Goal: Task Accomplishment & Management: Complete application form

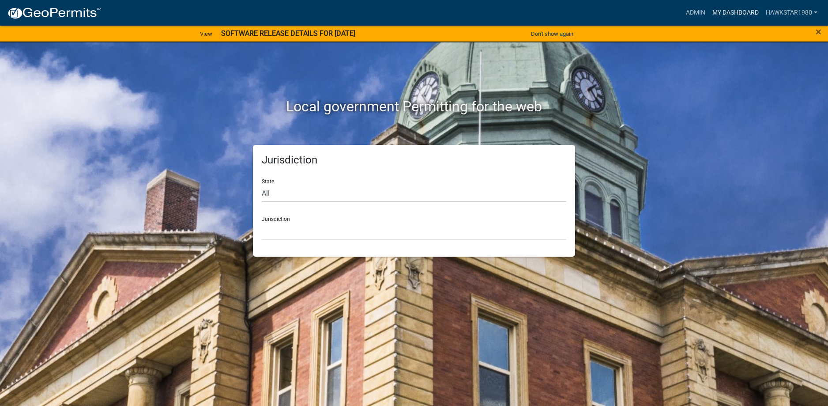
click at [740, 10] on link "My Dashboard" at bounding box center [735, 12] width 53 height 17
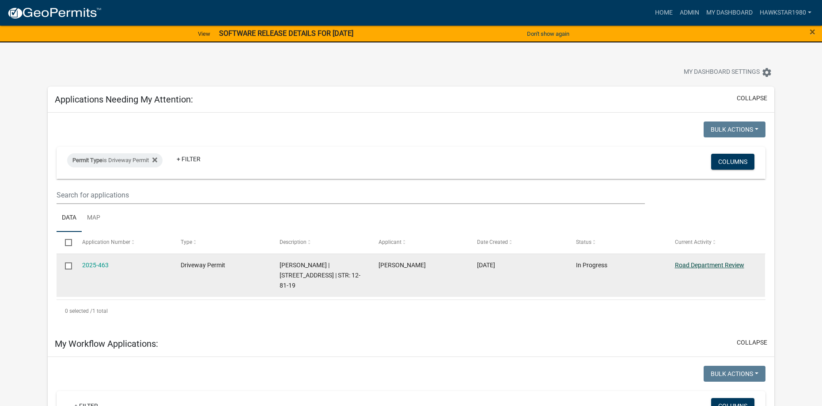
click at [710, 266] on link "Road Department Review" at bounding box center [709, 264] width 69 height 7
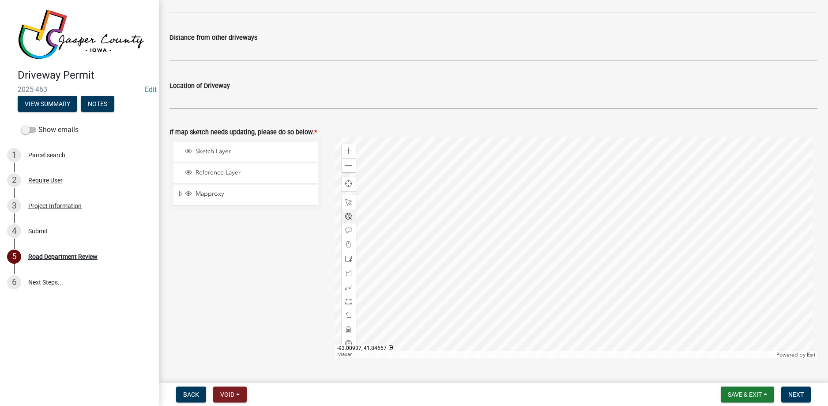
scroll to position [353, 0]
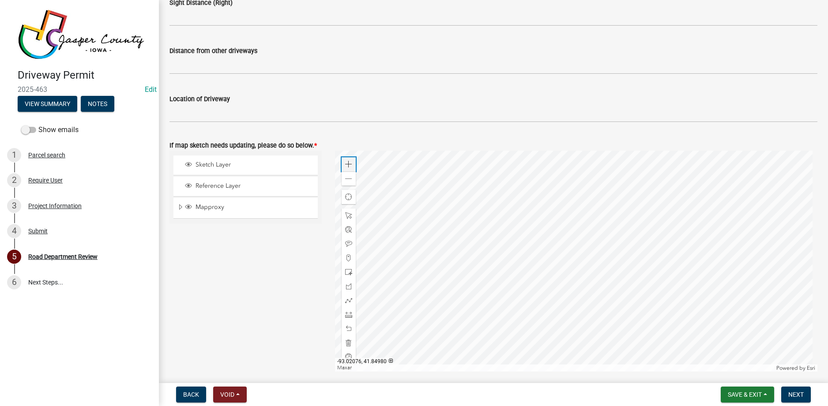
click at [351, 165] on div "Zoom in" at bounding box center [349, 164] width 14 height 14
click at [669, 274] on div at bounding box center [576, 261] width 483 height 221
click at [348, 258] on span at bounding box center [348, 257] width 7 height 7
click at [668, 276] on div at bounding box center [576, 261] width 483 height 221
click at [466, 255] on div at bounding box center [576, 261] width 483 height 221
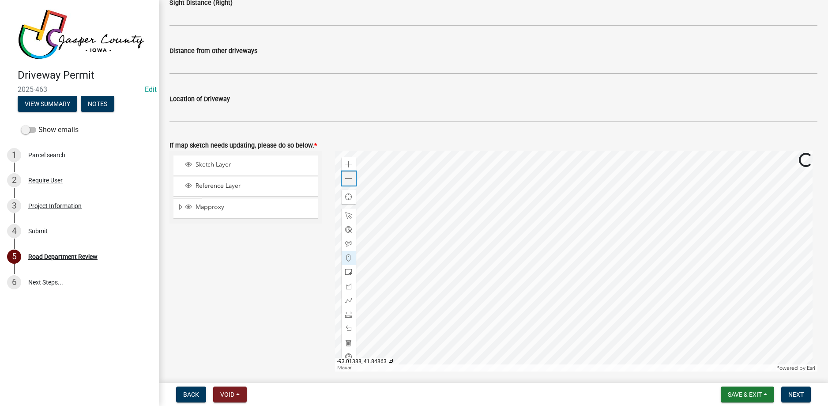
click at [348, 179] on span at bounding box center [348, 178] width 7 height 7
click at [433, 222] on div at bounding box center [576, 261] width 483 height 221
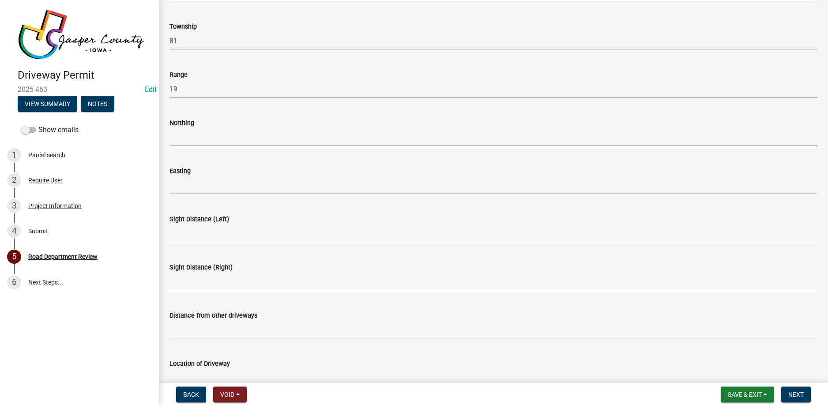
scroll to position [88, 0]
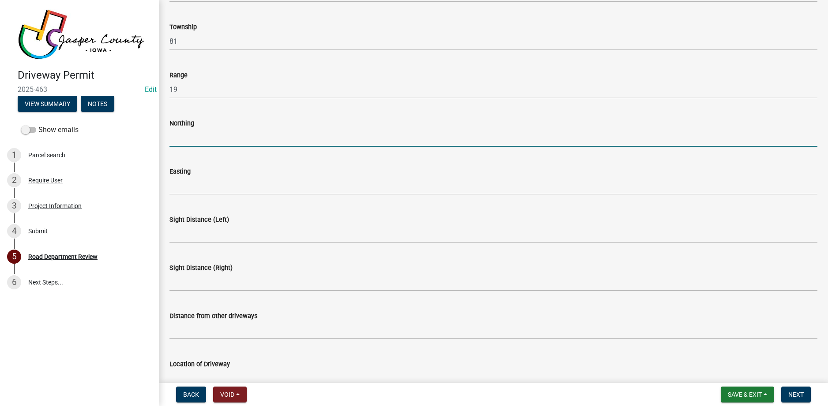
click at [211, 136] on input "Northing" at bounding box center [494, 137] width 648 height 18
type input "41.84704"
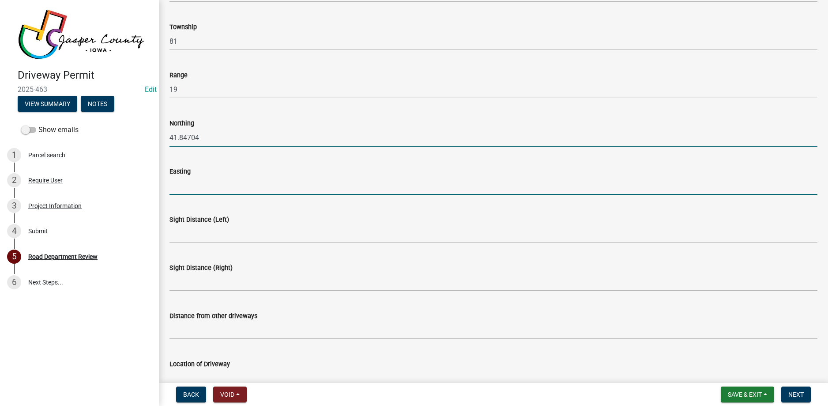
click at [205, 187] on input "Easting" at bounding box center [494, 186] width 648 height 18
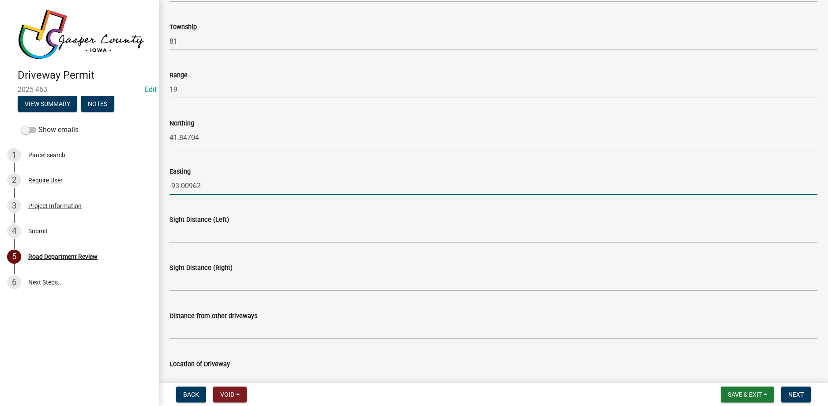
type input "-93.00962"
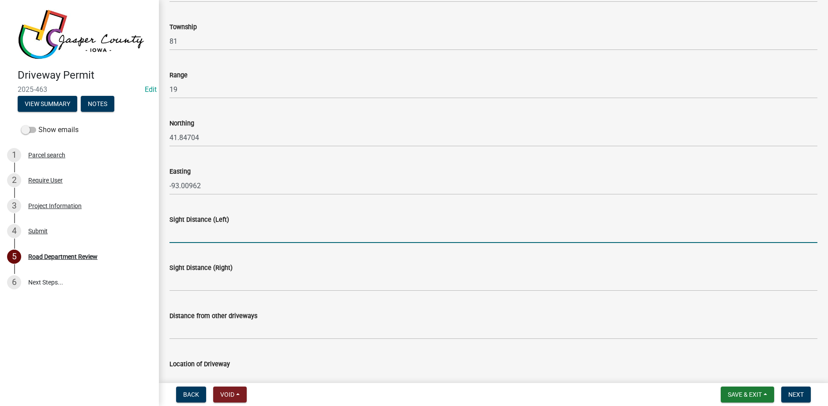
click at [266, 226] on input "Sight Distance (Left)" at bounding box center [494, 234] width 648 height 18
type input "500+"
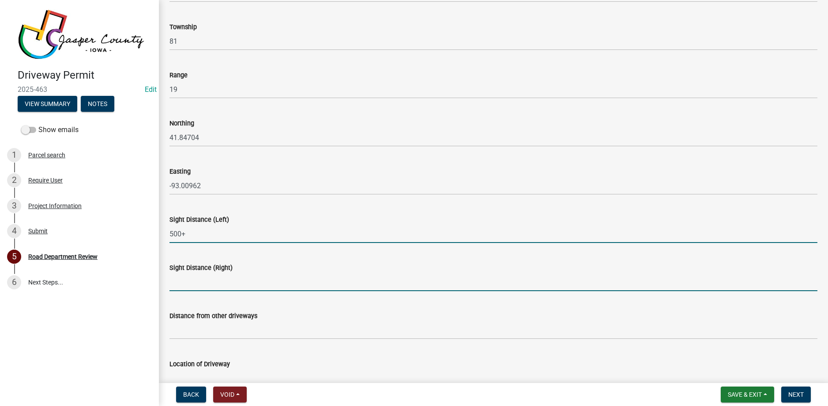
click at [205, 286] on input "Sight Distance (Right)" at bounding box center [494, 282] width 648 height 18
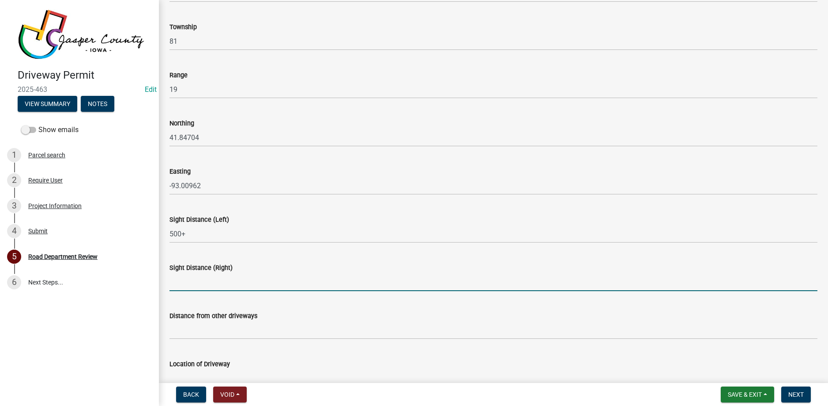
type input "500+"
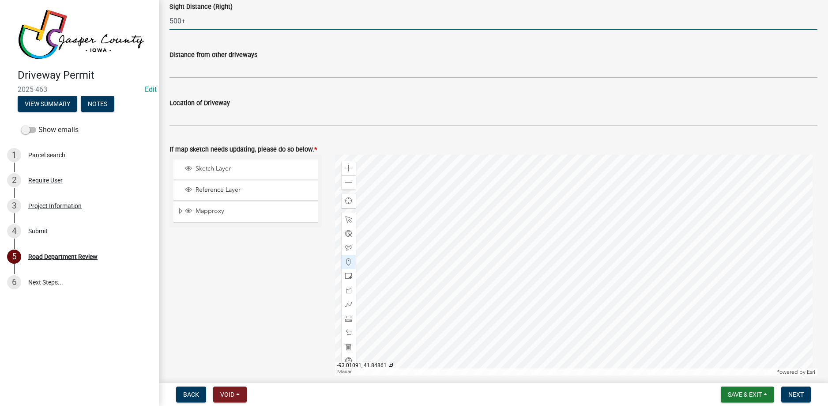
scroll to position [353, 0]
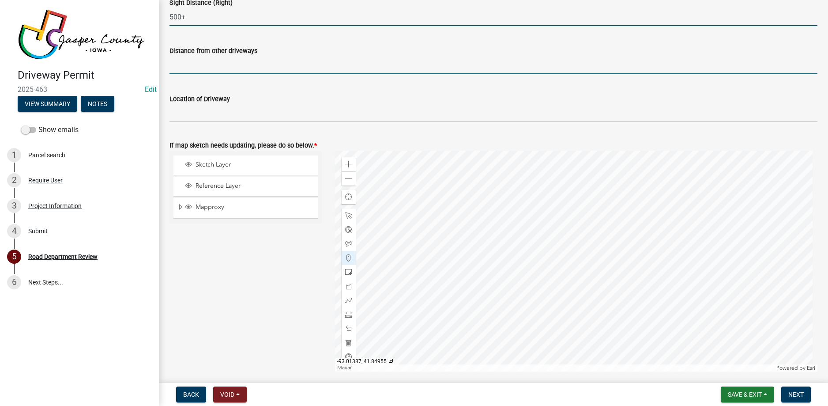
click at [211, 66] on input "Distance from other driveways" at bounding box center [494, 65] width 648 height 18
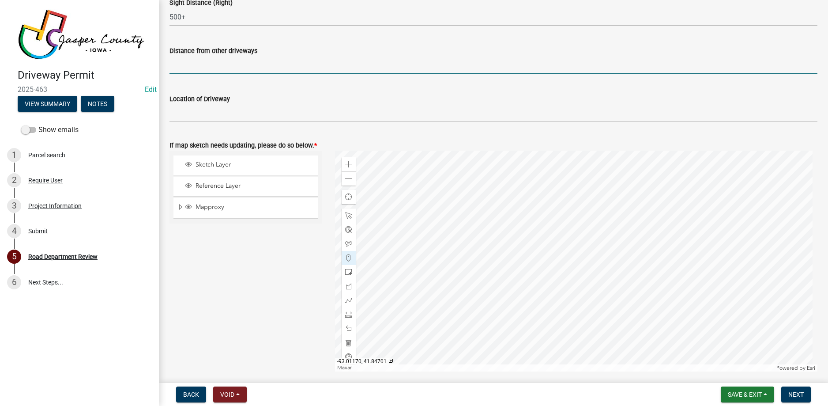
click at [201, 68] on input "Distance from other driveways" at bounding box center [494, 65] width 648 height 18
click at [307, 64] on input "725' North of entrance at house number" at bounding box center [494, 65] width 648 height 18
type input "725' North of entrance at [GEOGRAPHIC_DATA][STREET_ADDRESS]"
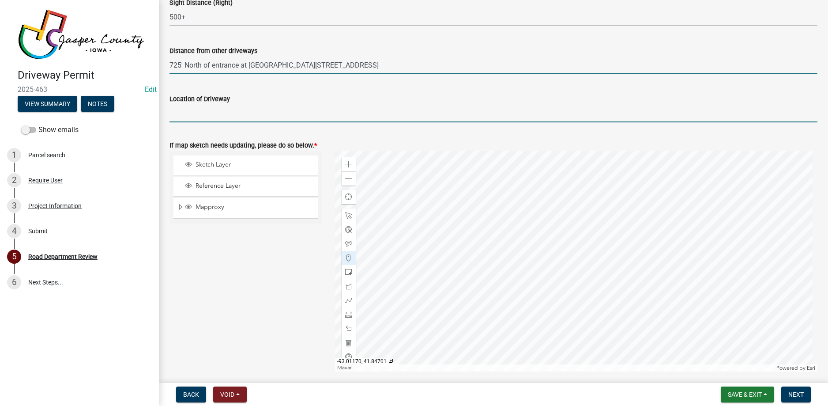
click at [194, 114] on input "Location of Driveway" at bounding box center [494, 113] width 648 height 18
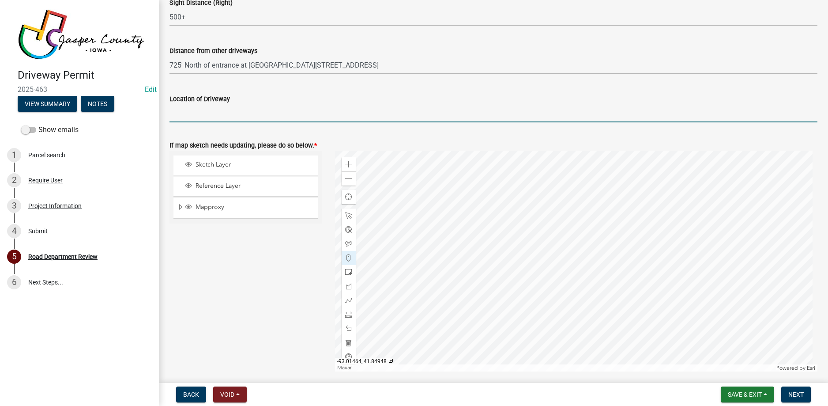
click at [263, 115] on input "Location of Driveway" at bounding box center [494, 113] width 648 height 18
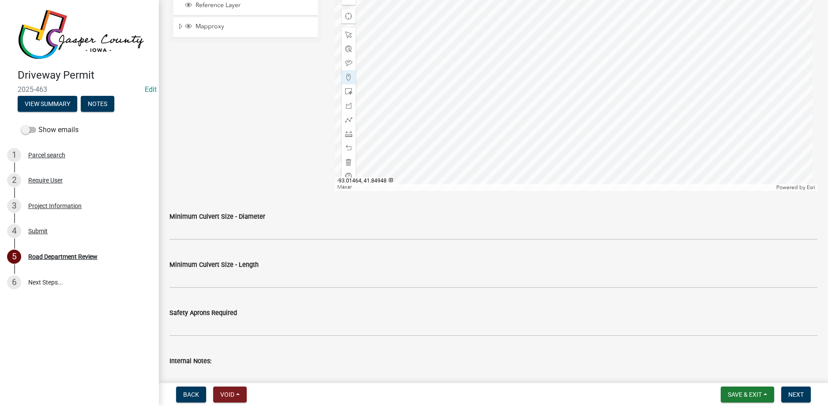
scroll to position [574, 0]
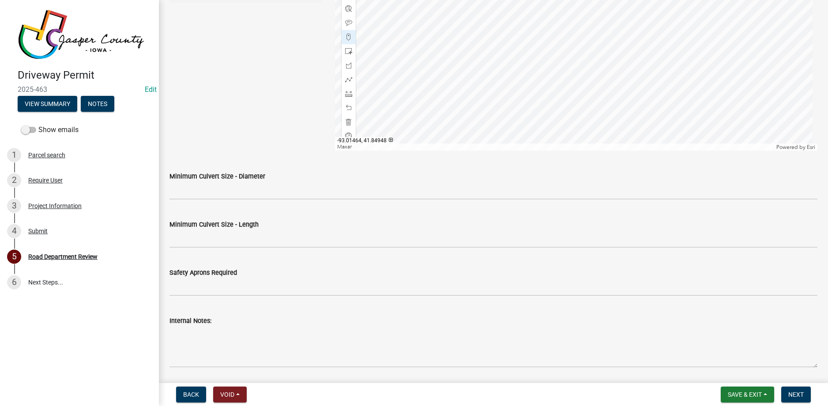
type input "758' South of N [GEOGRAPHIC_DATA] E on E [GEOGRAPHIC_DATA]"
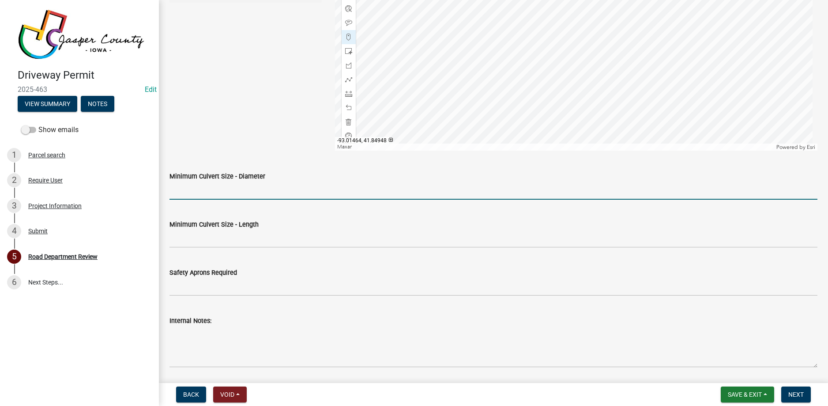
click at [250, 190] on input "Minimum Culvert Size - Diameter" at bounding box center [494, 190] width 648 height 18
type input "15""
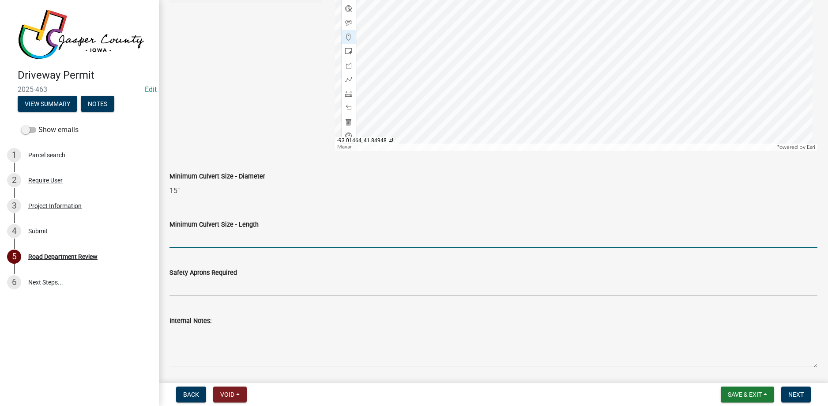
click at [234, 236] on input "Minimum Culvert Size - Length" at bounding box center [494, 239] width 648 height 18
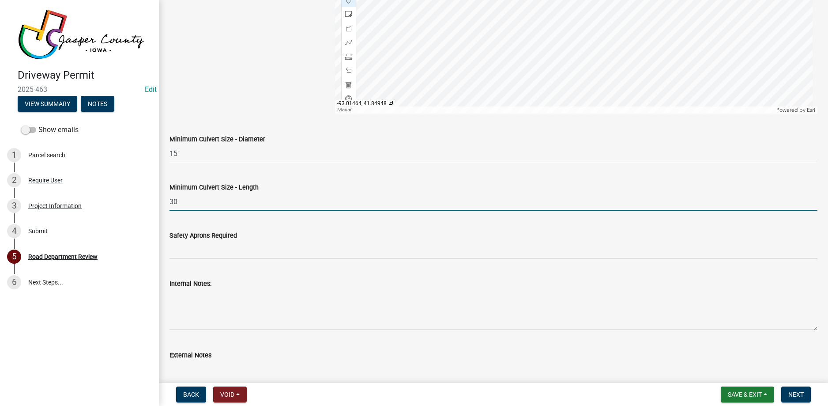
scroll to position [662, 0]
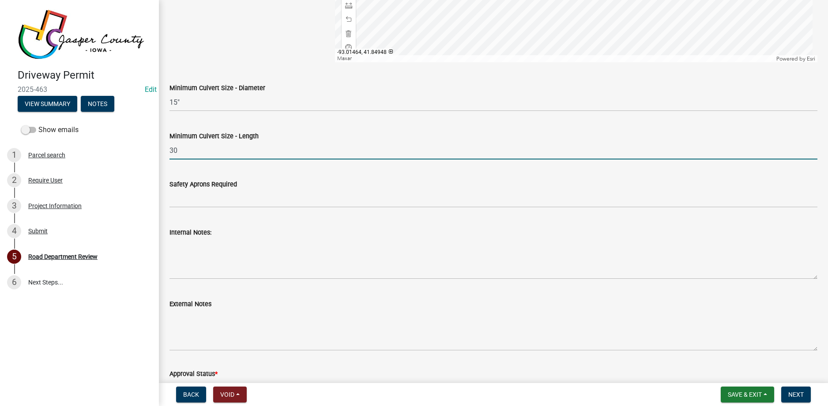
type input "30"
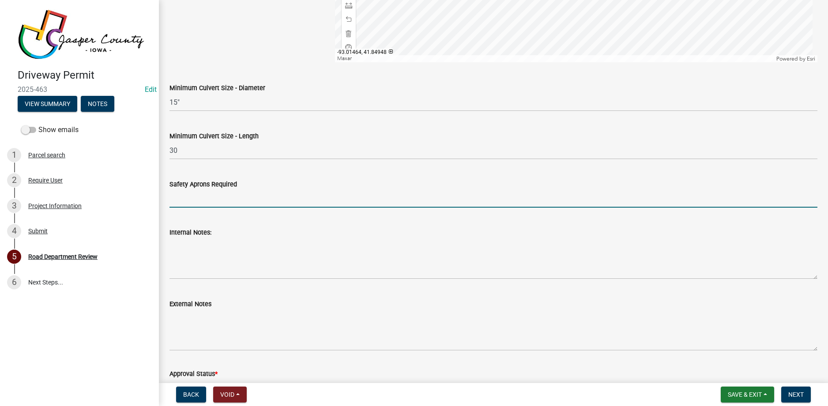
click at [206, 199] on input "Safety Aprons Required" at bounding box center [494, 198] width 648 height 18
click at [290, 197] on input "yes or bevel cut the ends to match the slope" at bounding box center [494, 198] width 648 height 18
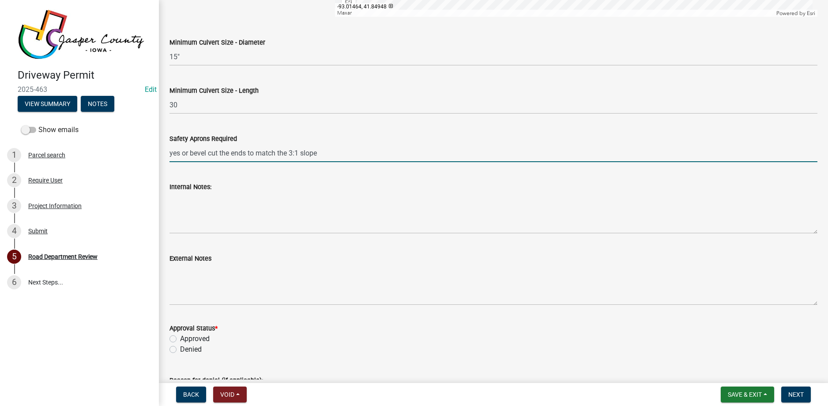
scroll to position [751, 0]
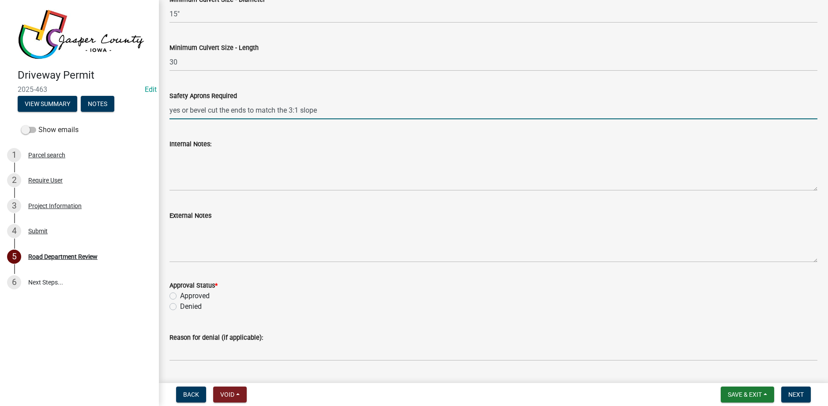
type input "yes or bevel cut the ends to match the 3:1 slope"
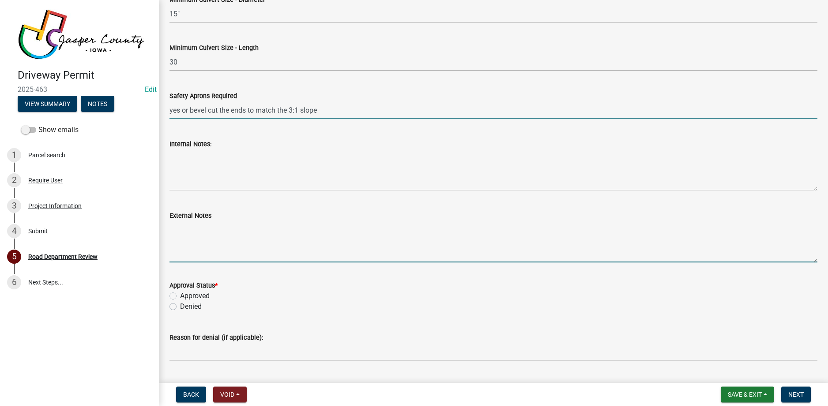
click at [189, 230] on textarea "External Notes" at bounding box center [494, 242] width 648 height 42
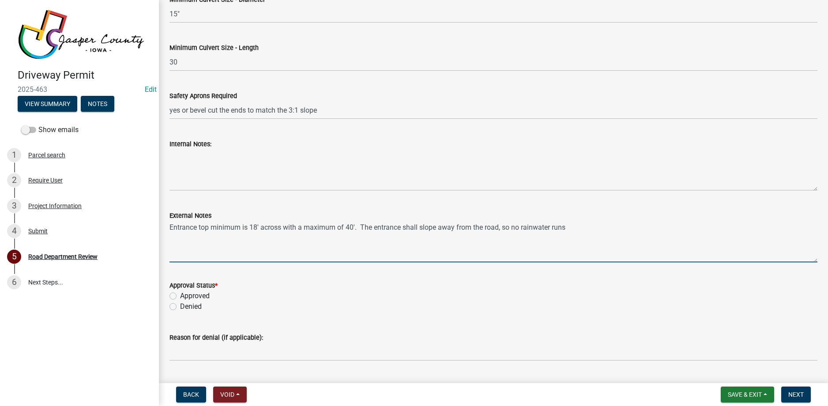
click at [570, 227] on textarea "Entrance top minimum is 18' across with a maximum of 40'. The entrance shall sl…" at bounding box center [494, 242] width 648 height 42
type textarea "Entrance top minimum is 18' across with a maximum of 40'. The entrance shall sl…"
click at [180, 296] on label "Approved" at bounding box center [195, 296] width 30 height 11
click at [180, 296] on input "Approved" at bounding box center [183, 294] width 6 height 6
radio input "true"
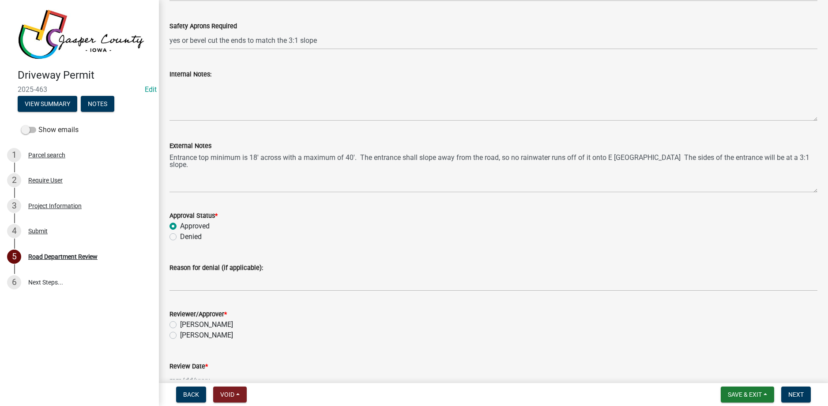
scroll to position [883, 0]
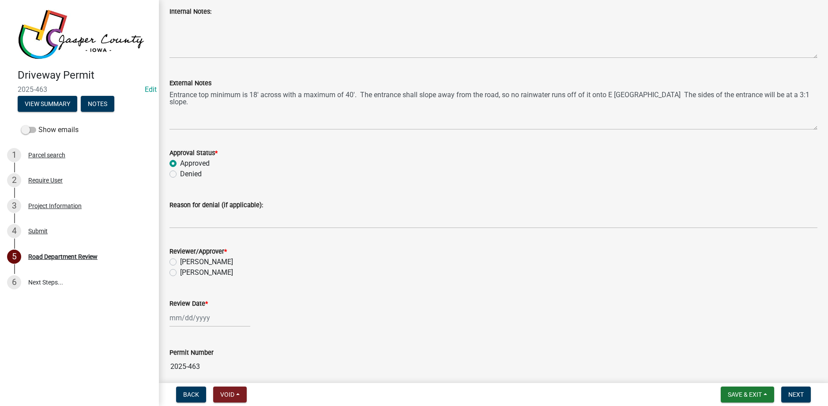
click at [180, 271] on label "[PERSON_NAME]" at bounding box center [206, 272] width 53 height 11
click at [180, 271] on input "[PERSON_NAME]" at bounding box center [183, 270] width 6 height 6
radio input "true"
click at [200, 320] on div at bounding box center [210, 318] width 81 height 18
select select "10"
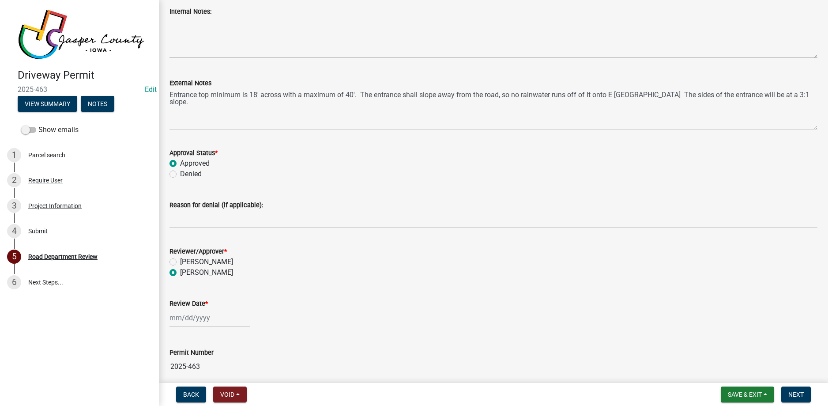
select select "2025"
click at [177, 242] on div "6" at bounding box center [178, 242] width 14 height 14
type input "[DATE]"
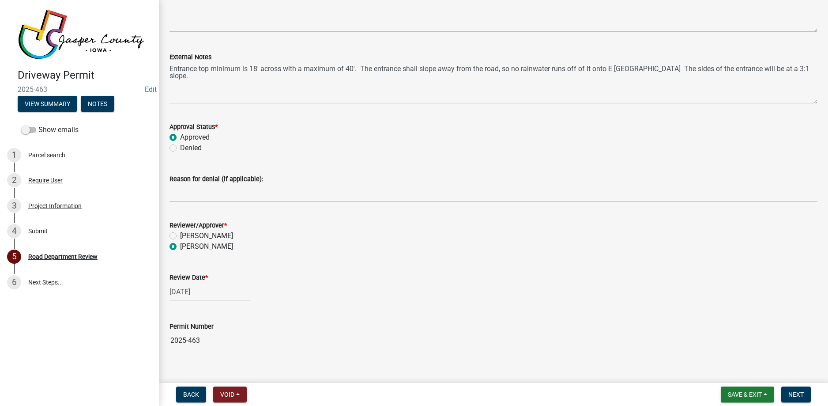
scroll to position [921, 0]
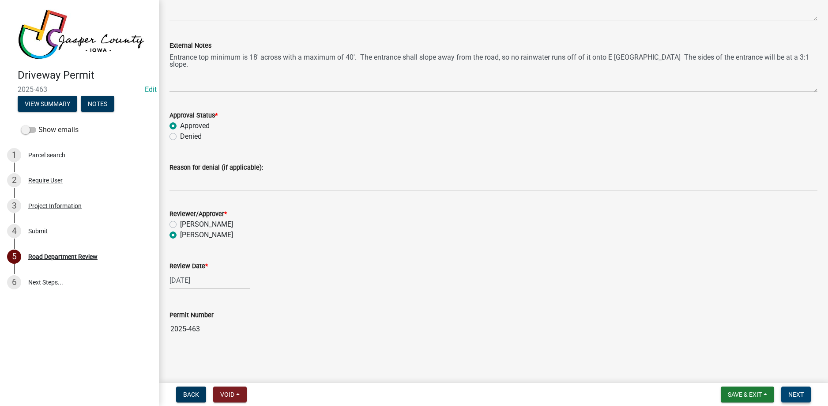
click at [797, 393] on span "Next" at bounding box center [796, 394] width 15 height 7
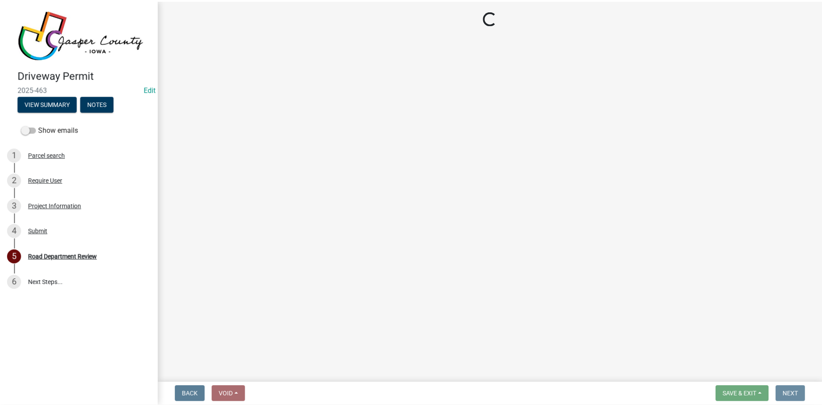
scroll to position [0, 0]
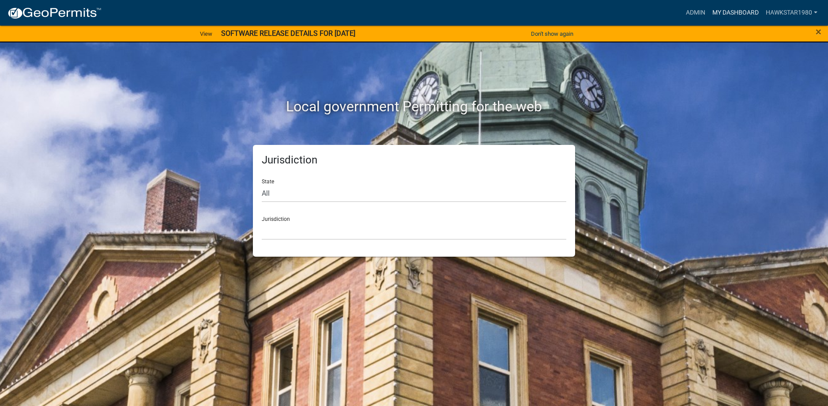
click at [730, 12] on link "My Dashboard" at bounding box center [735, 12] width 53 height 17
